Goal: Find specific page/section: Find specific page/section

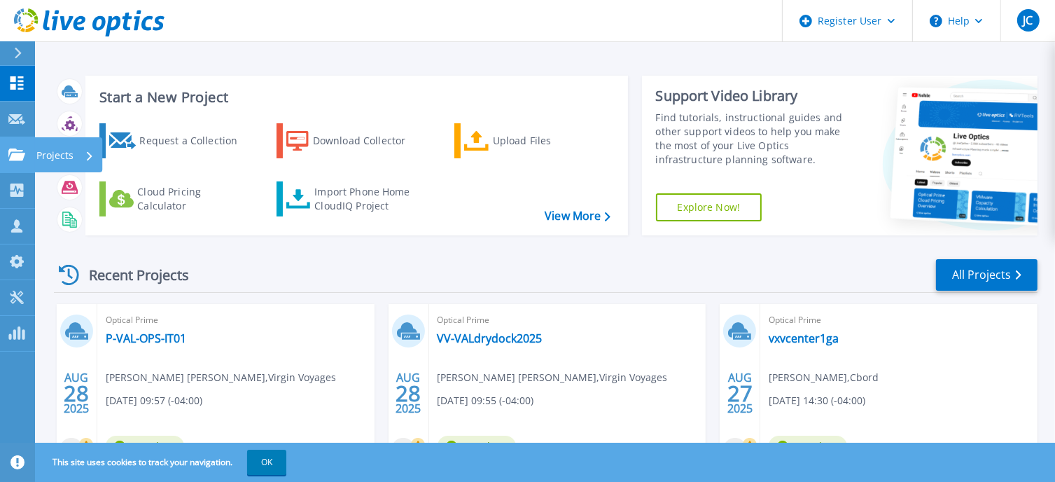
click at [24, 159] on icon at bounding box center [16, 154] width 17 height 12
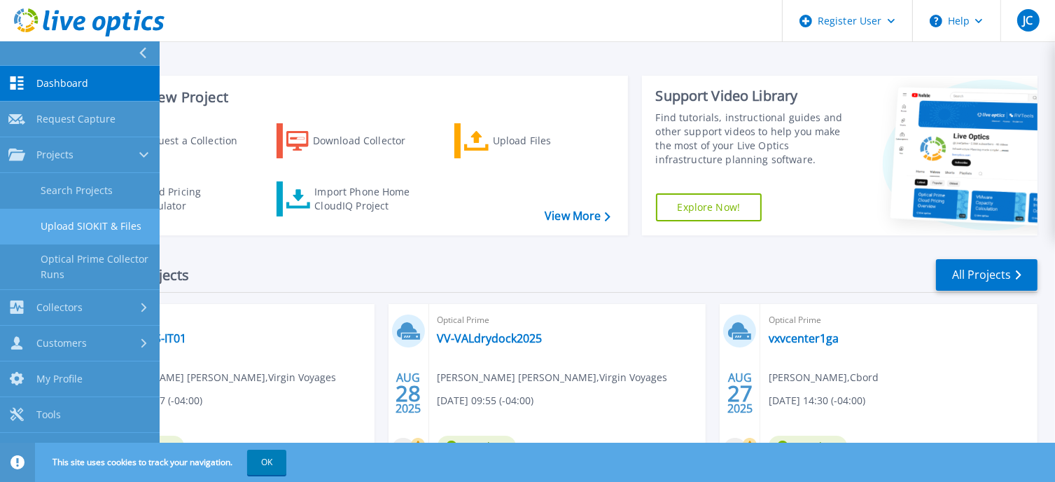
click at [71, 209] on link "Upload SIOKIT & Files" at bounding box center [80, 227] width 160 height 36
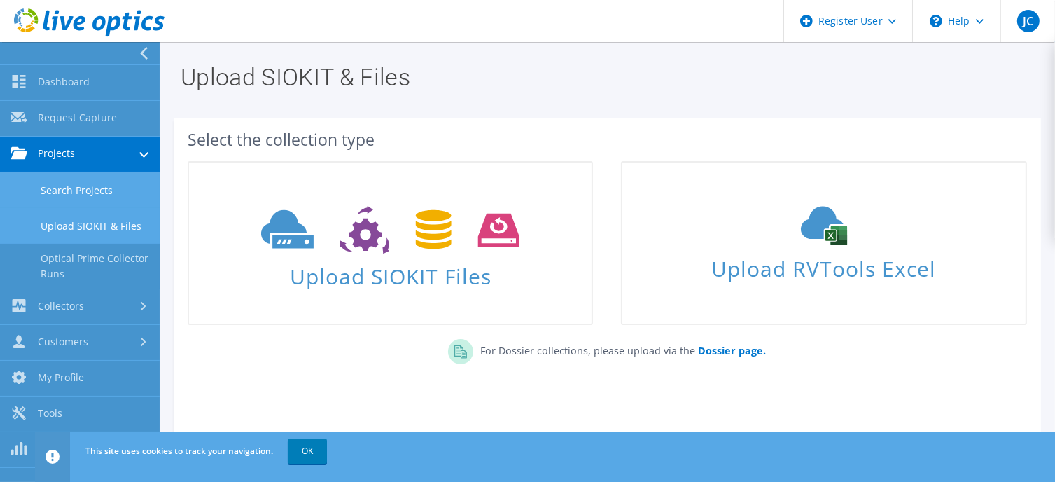
click at [65, 187] on link "Search Projects" at bounding box center [80, 190] width 160 height 36
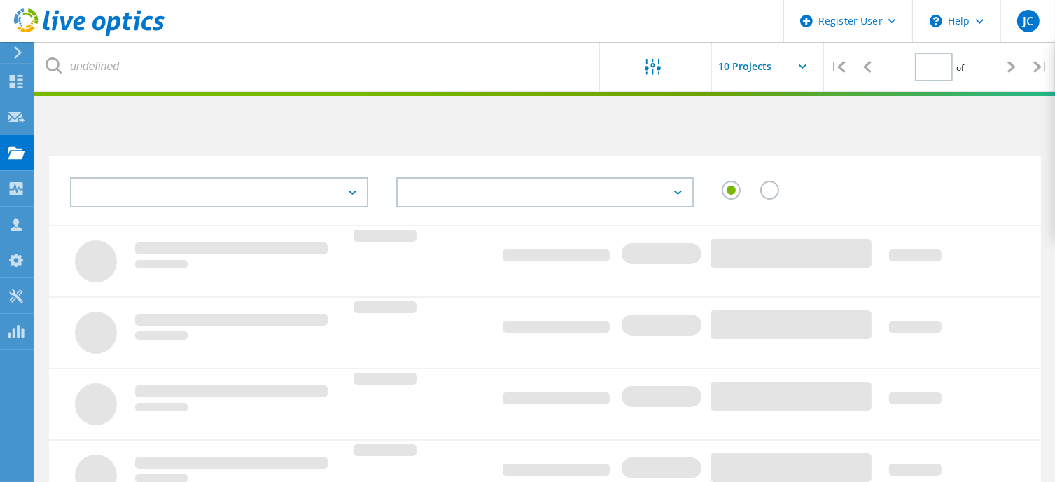
type input "1"
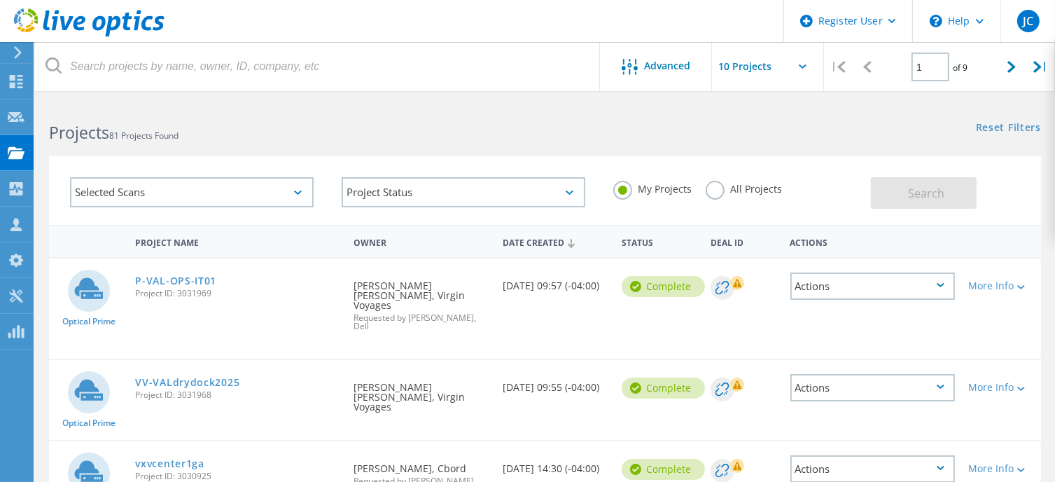
click at [714, 194] on label "All Projects" at bounding box center [744, 187] width 76 height 13
click at [0, 0] on input "All Projects" at bounding box center [0, 0] width 0 height 0
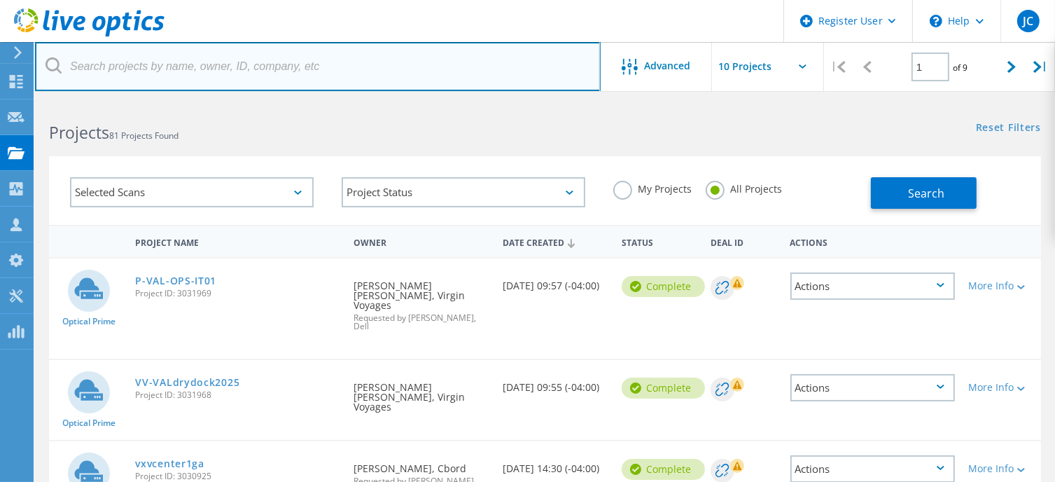
click at [158, 80] on input "text" at bounding box center [318, 66] width 566 height 49
type input "@adt.com"
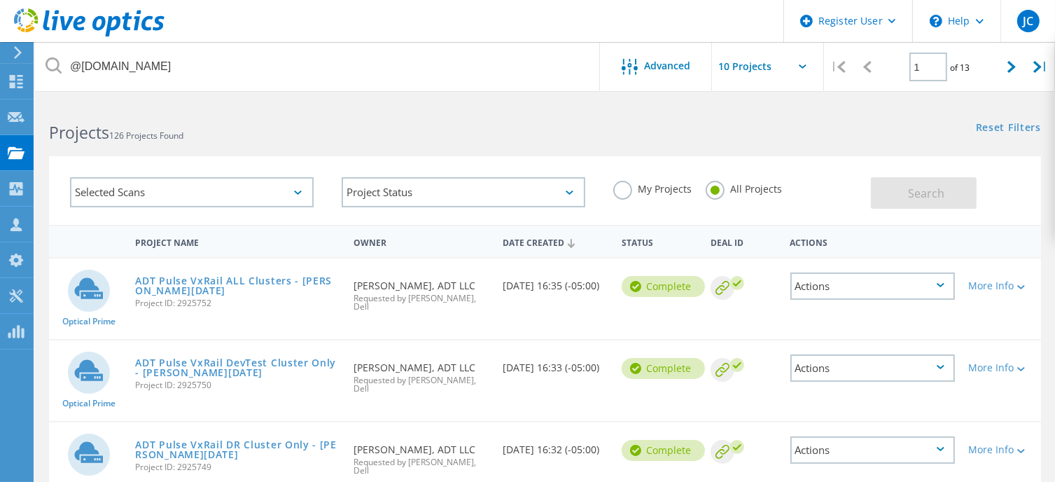
click at [76, 26] on use at bounding box center [89, 22] width 150 height 28
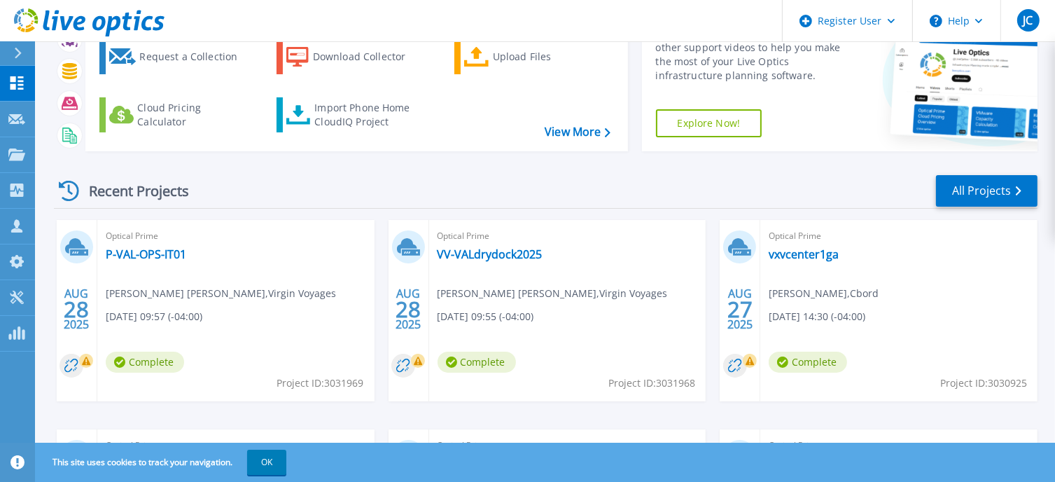
scroll to position [97, 0]
